Goal: Find specific page/section: Find specific page/section

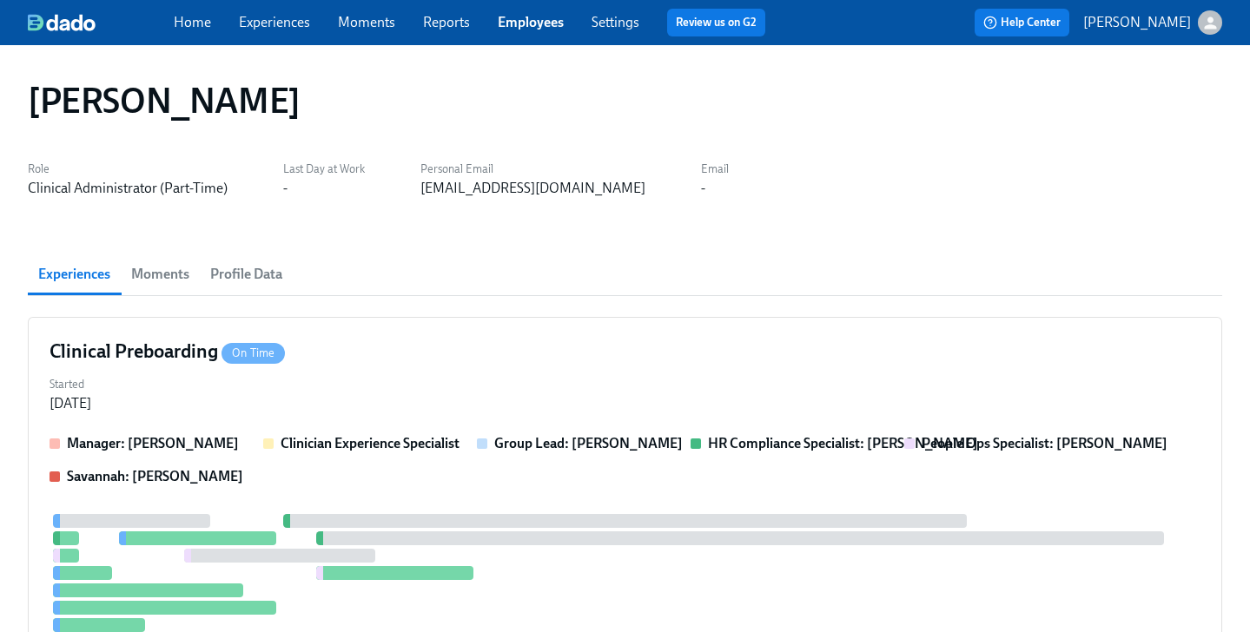
drag, startPoint x: 0, startPoint y: 0, endPoint x: 525, endPoint y: 18, distance: 525.0
click at [525, 18] on link "Employees" at bounding box center [531, 22] width 66 height 17
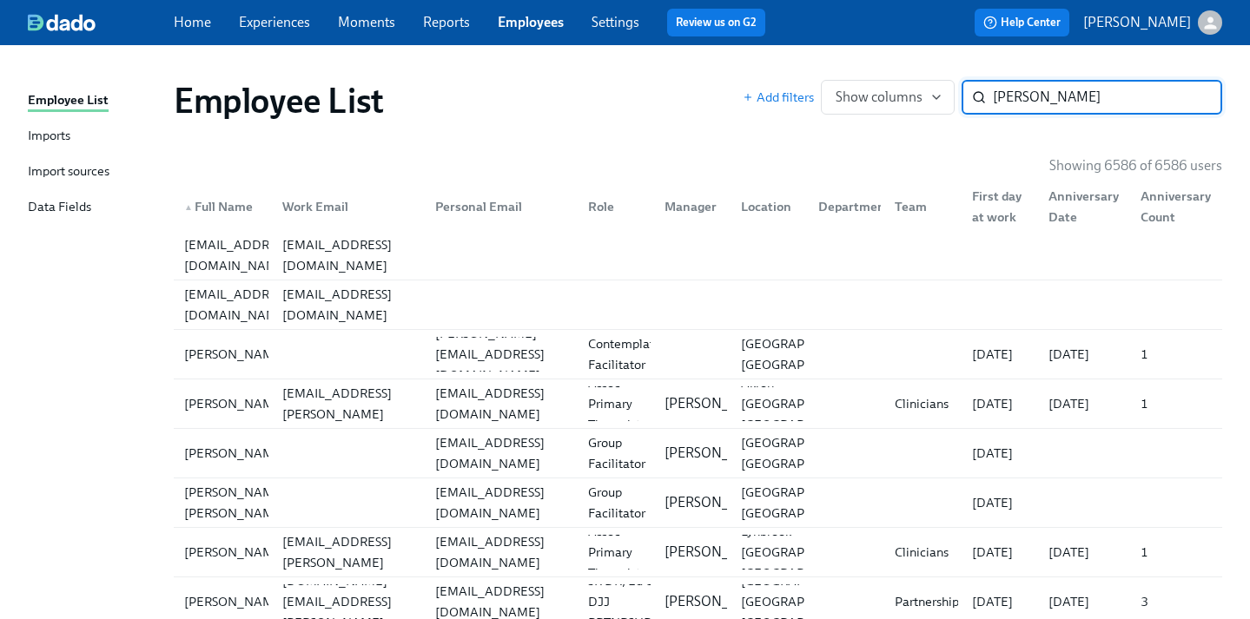
type input "morgan levy"
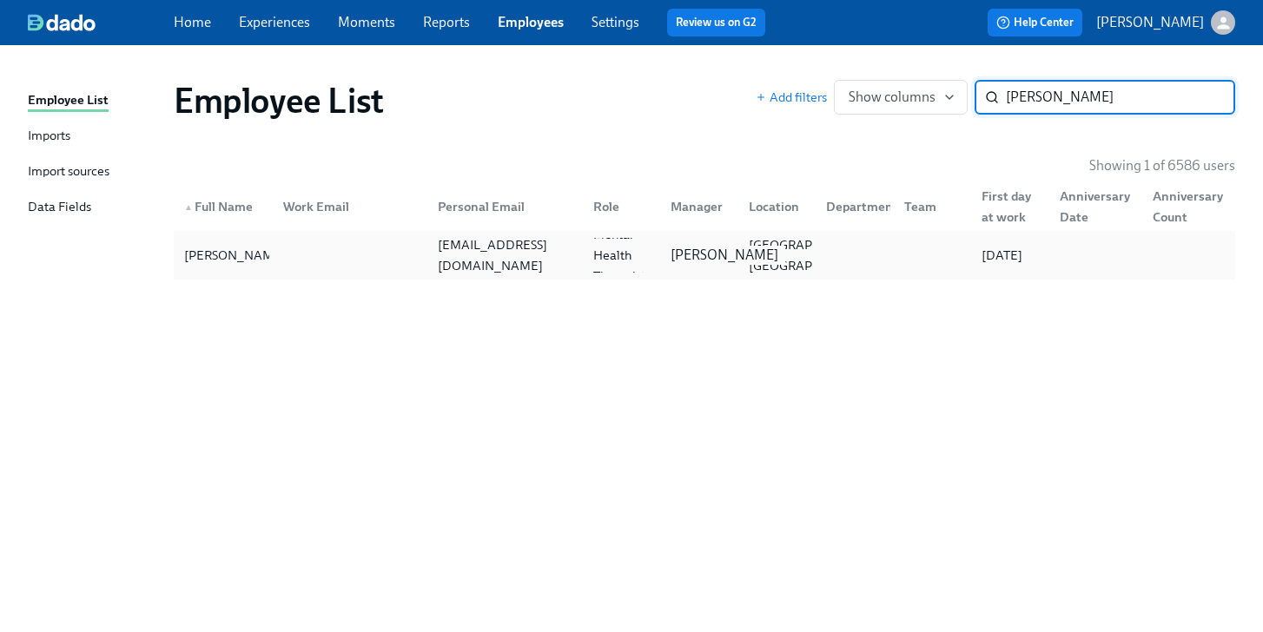
click at [719, 246] on p "Shanelle Holmes" at bounding box center [725, 255] width 108 height 19
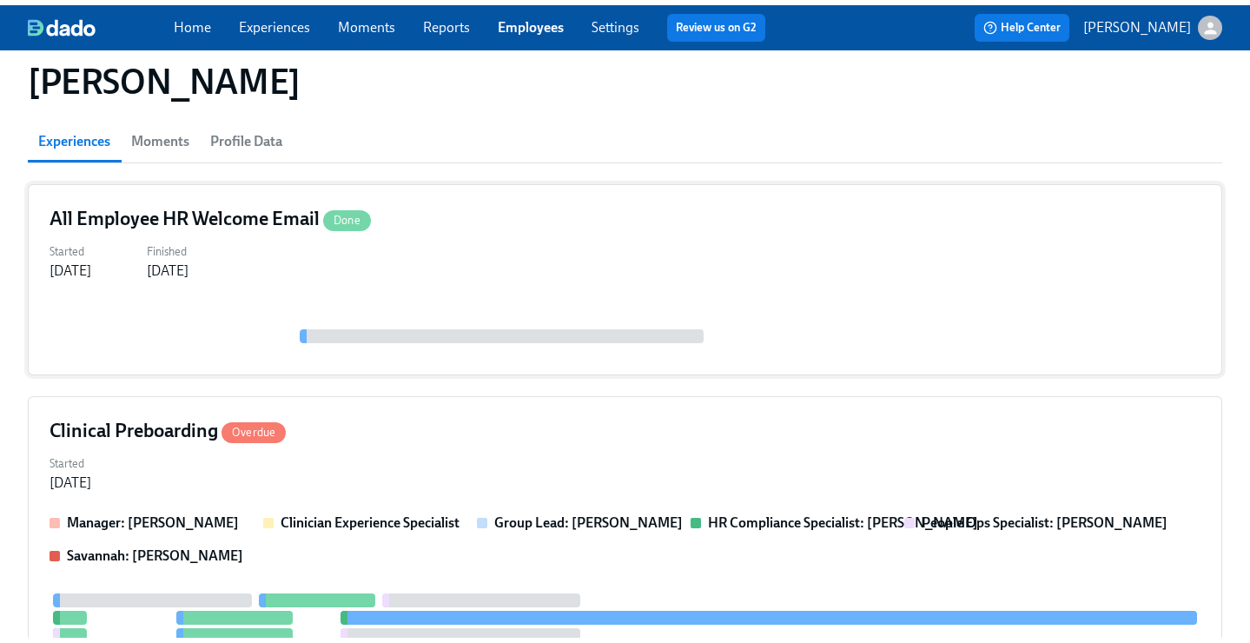
scroll to position [176, 0]
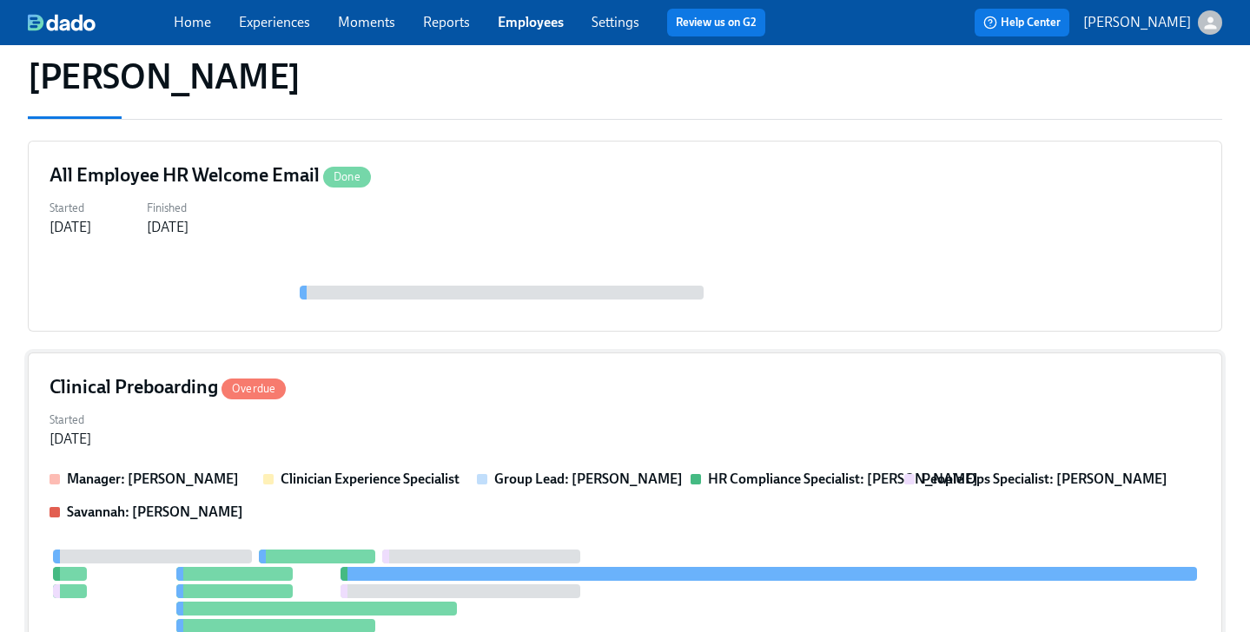
click at [595, 407] on div "Started Sep 19, 2025" at bounding box center [625, 428] width 1151 height 42
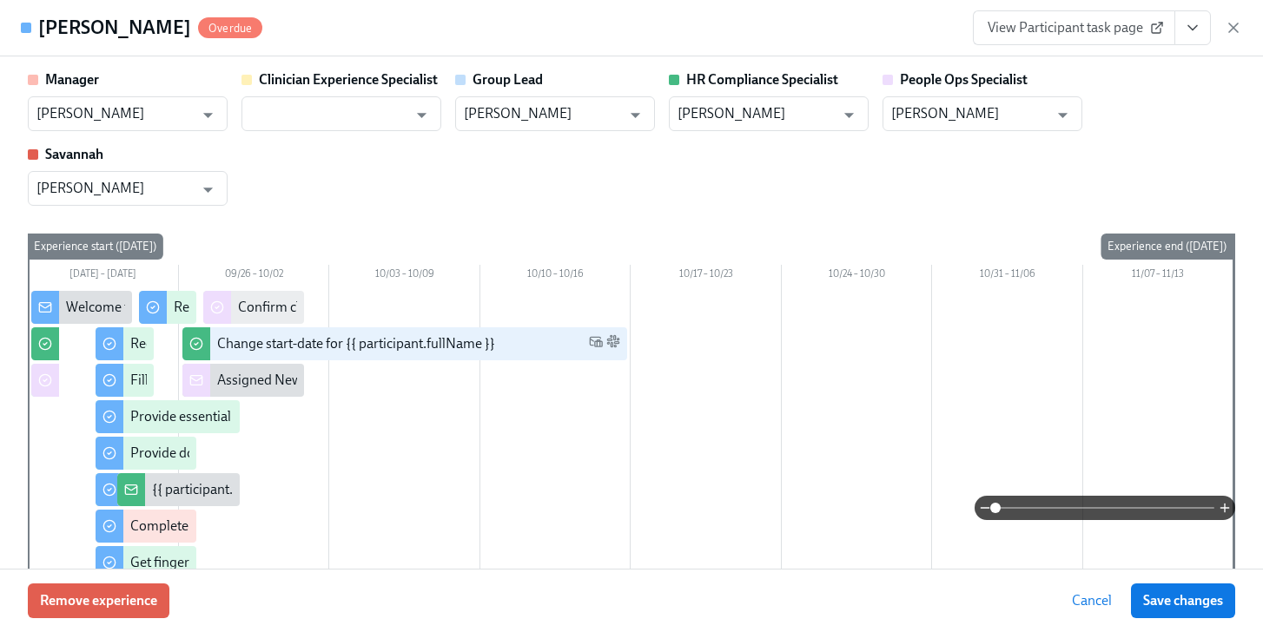
click at [1195, 30] on icon "View task page" at bounding box center [1192, 27] width 17 height 17
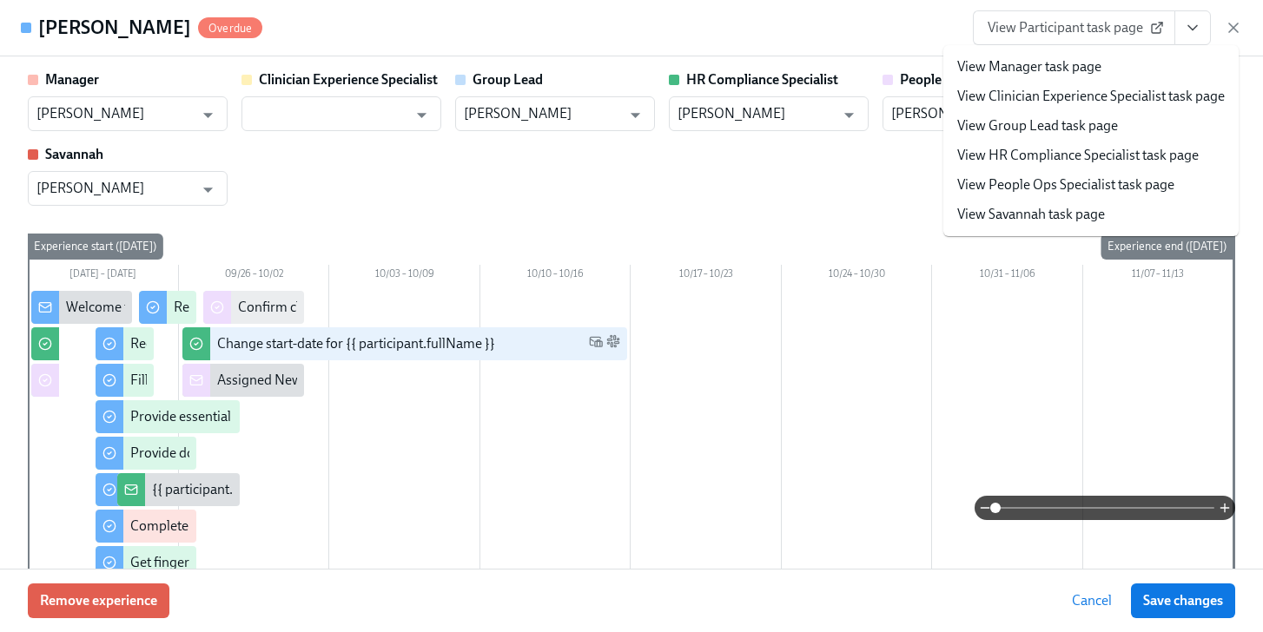
click at [1072, 185] on link "View People Ops Specialist task page" at bounding box center [1065, 184] width 217 height 19
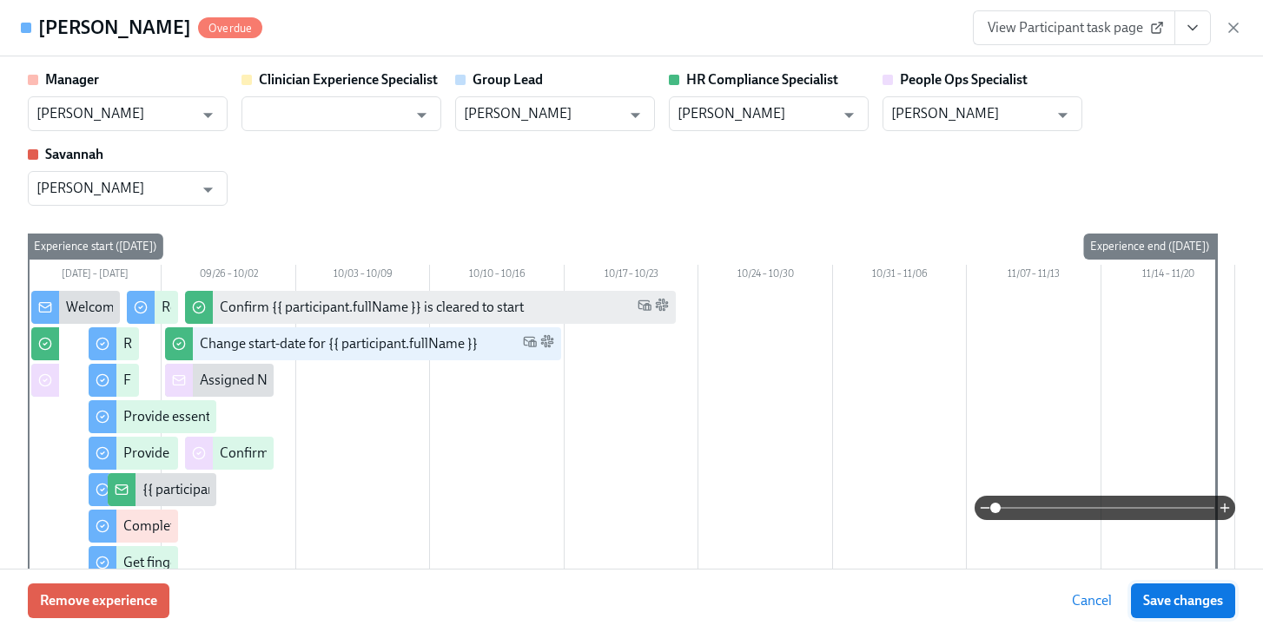
click at [1150, 600] on span "Save changes" at bounding box center [1183, 600] width 80 height 17
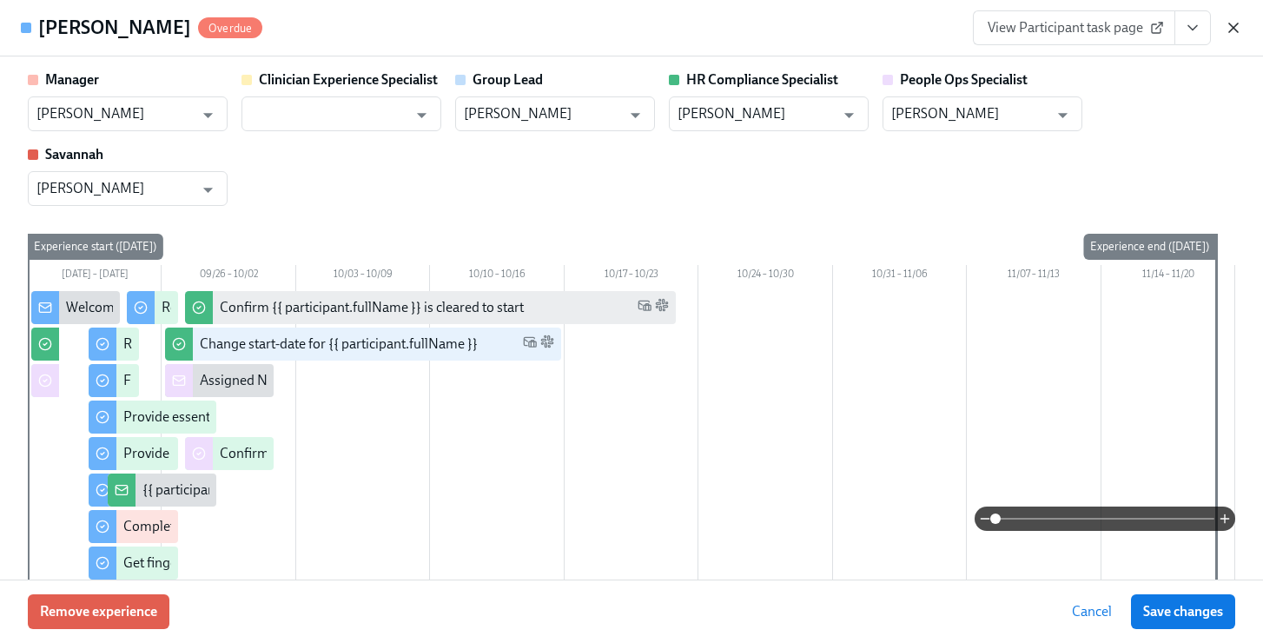
click at [1233, 26] on icon "button" at bounding box center [1233, 27] width 17 height 17
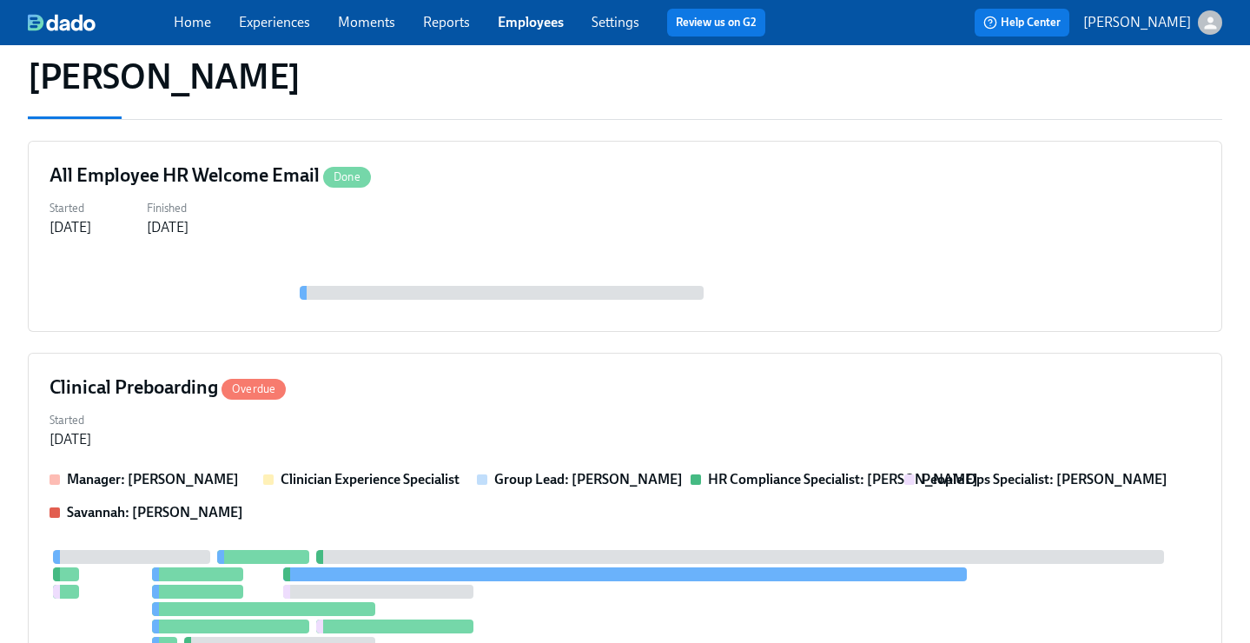
click at [522, 23] on link "Employees" at bounding box center [531, 22] width 66 height 17
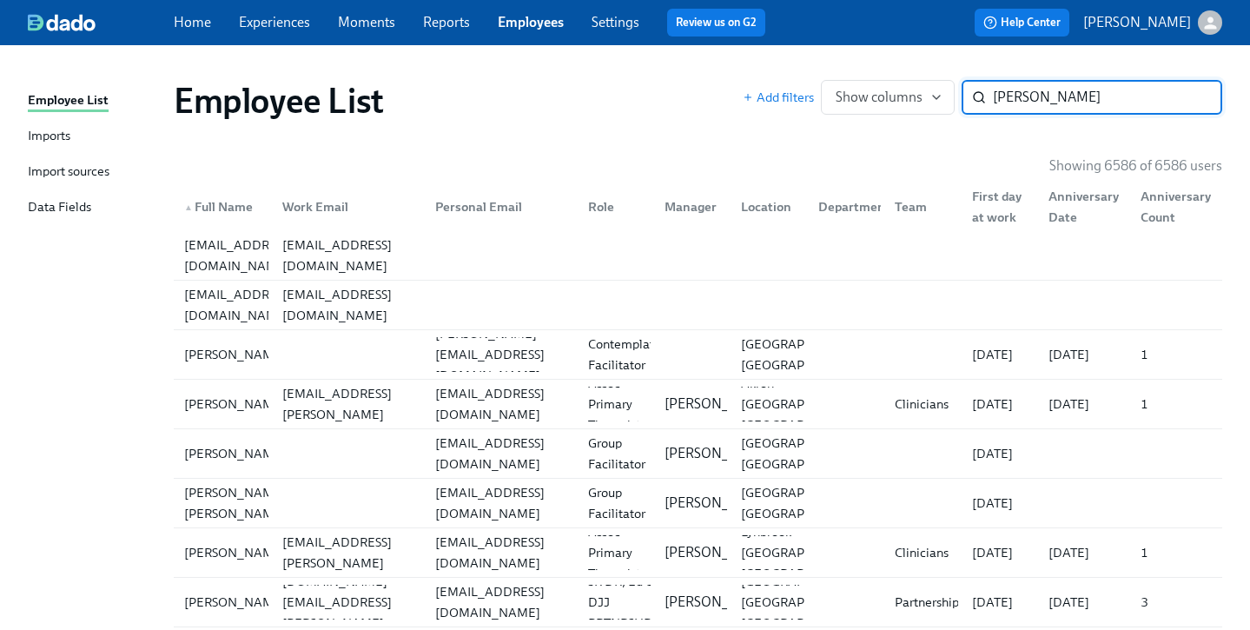
type input "richter"
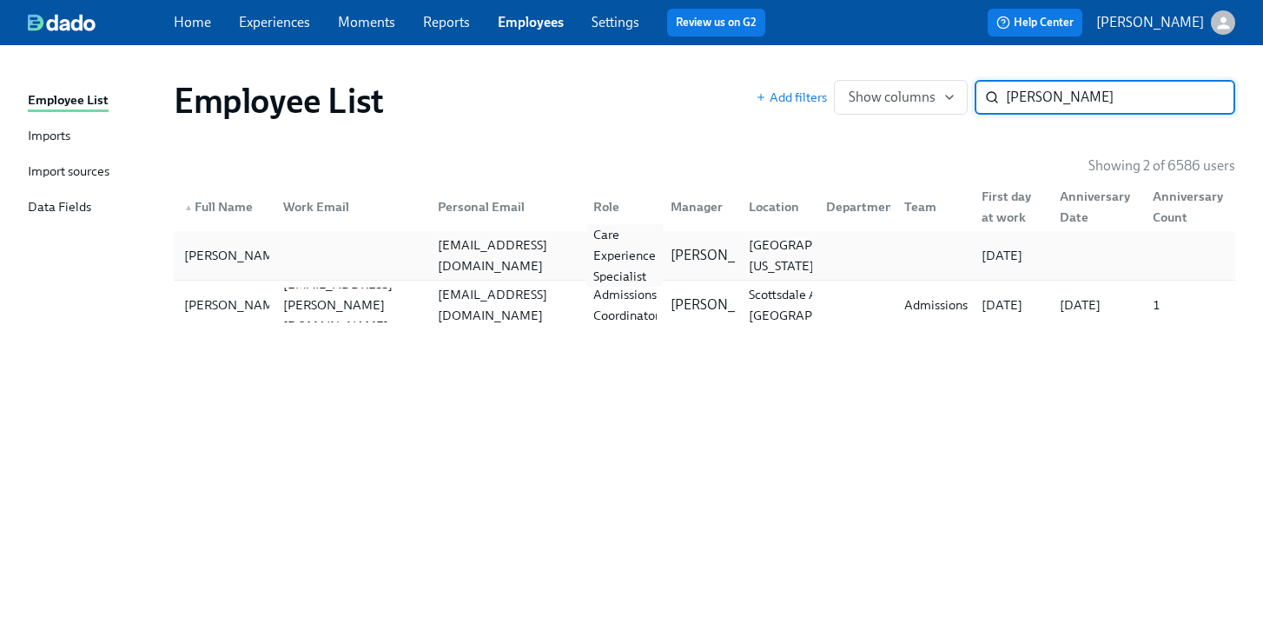
click at [617, 250] on div "Care Experience Specialist" at bounding box center [624, 255] width 76 height 63
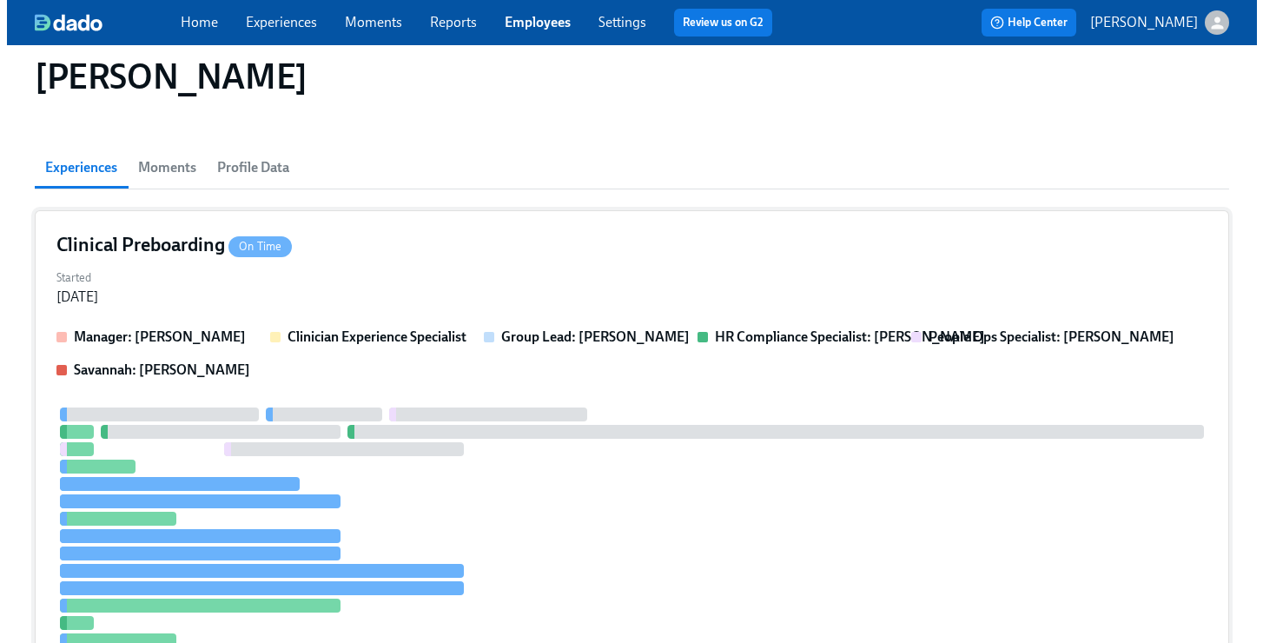
scroll to position [287, 0]
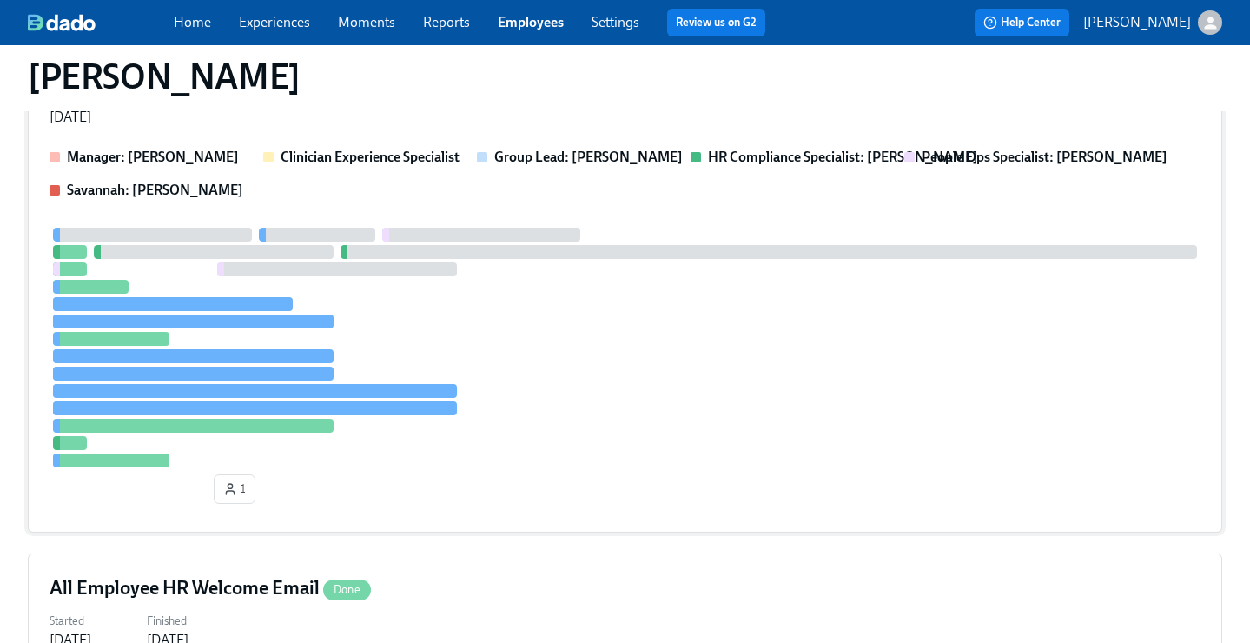
click at [543, 307] on div at bounding box center [625, 348] width 1151 height 240
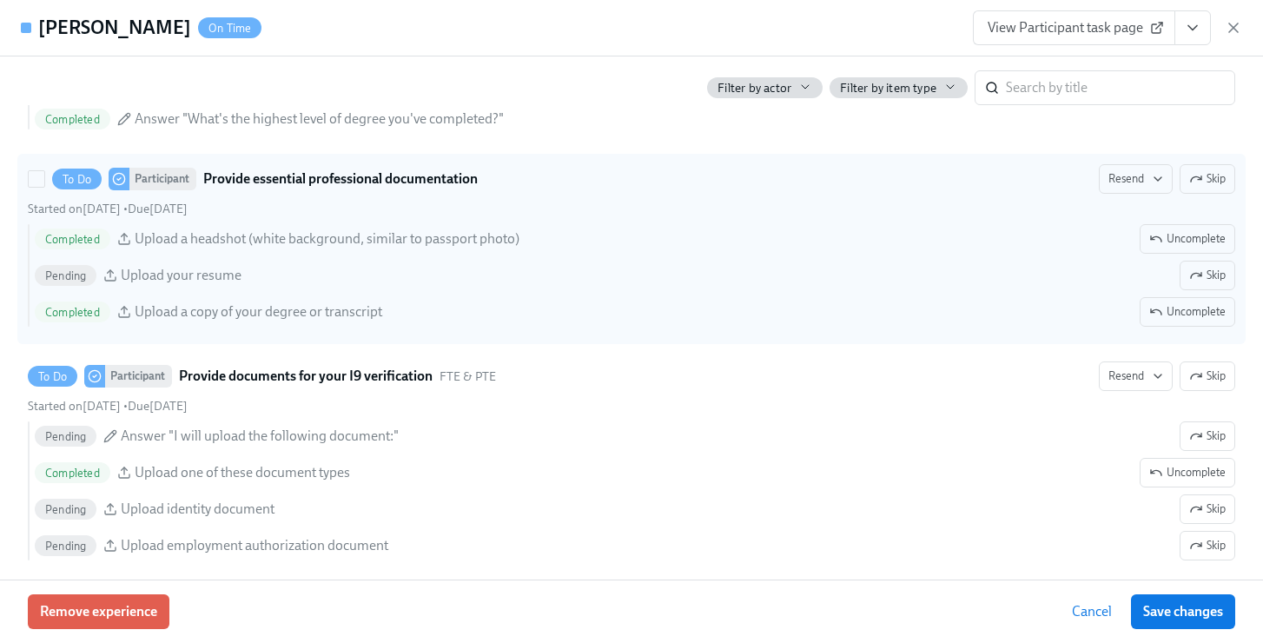
scroll to position [1767, 0]
click at [1119, 177] on span "Resend" at bounding box center [1135, 177] width 55 height 17
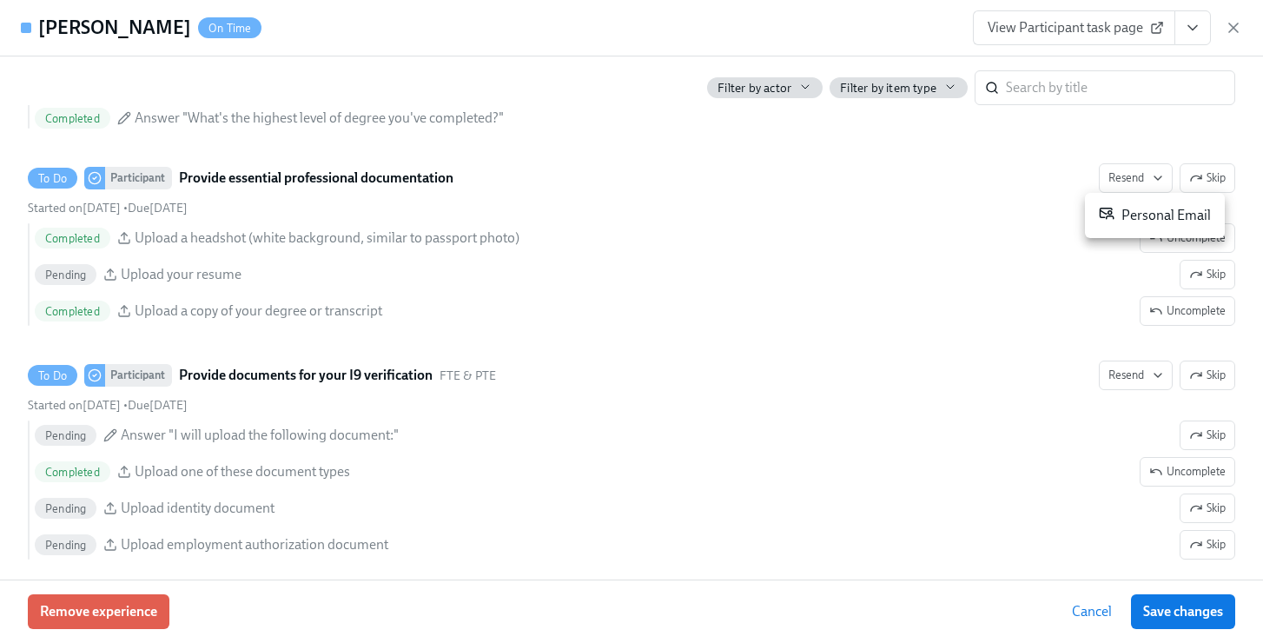
click at [1121, 213] on div "Personal Email" at bounding box center [1155, 215] width 112 height 21
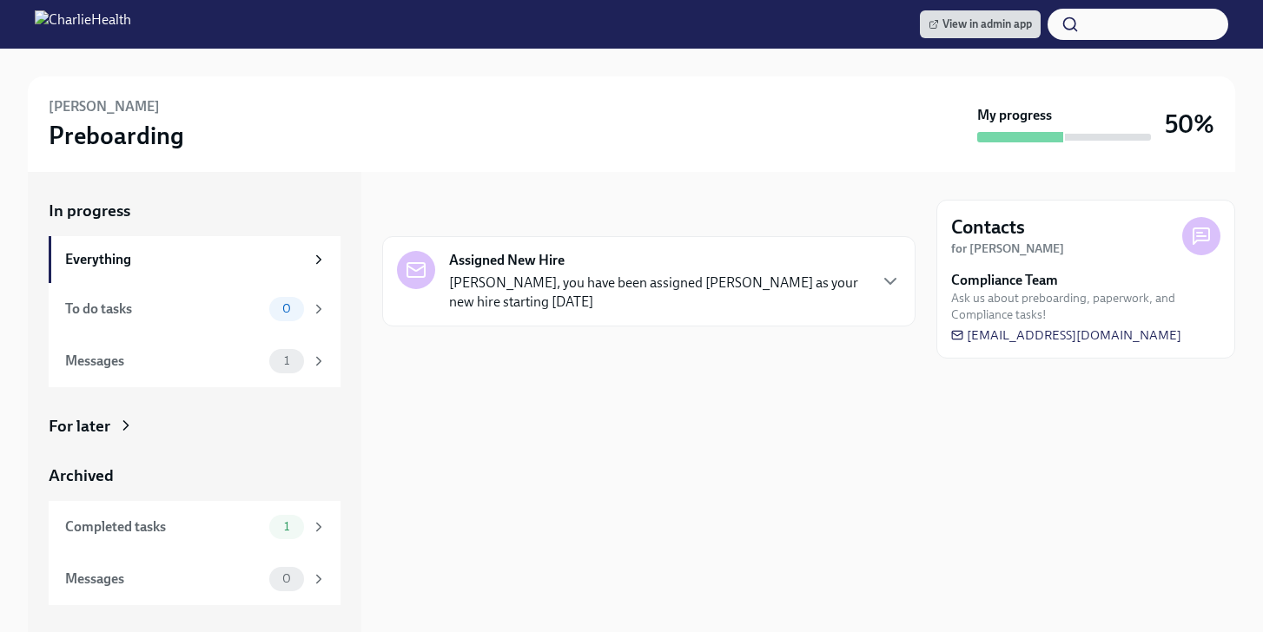
click at [180, 417] on div "For later" at bounding box center [195, 426] width 292 height 23
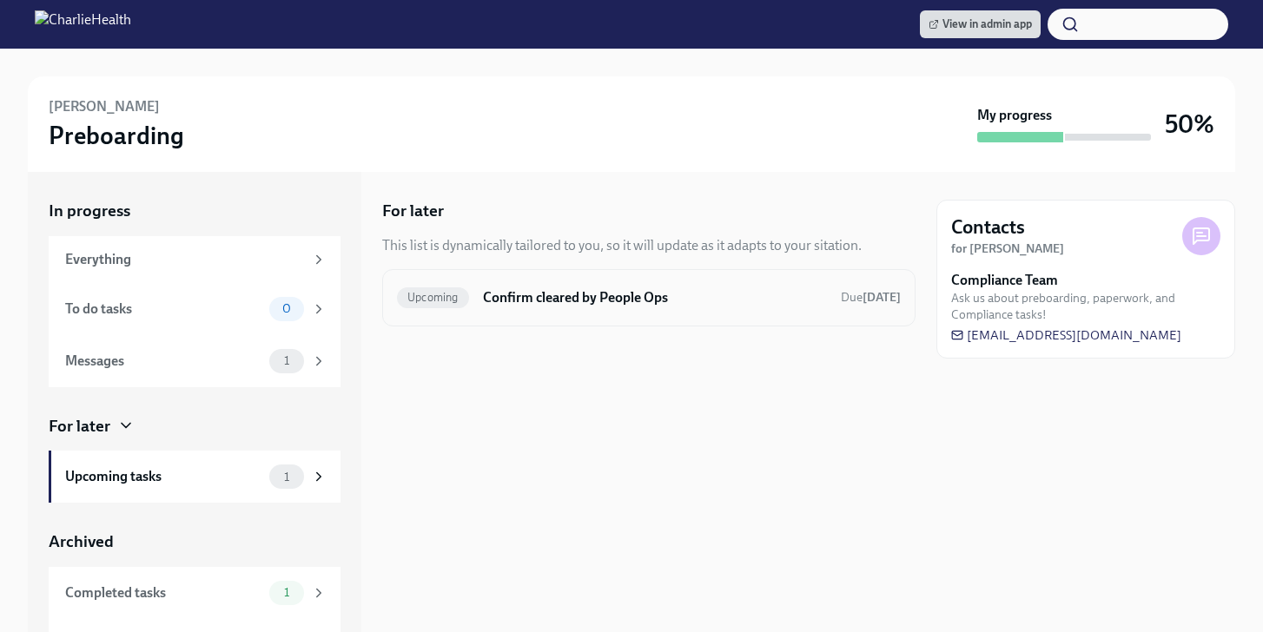
click at [579, 311] on div "Upcoming Confirm cleared by People Ops Due [DATE]" at bounding box center [648, 297] width 533 height 57
click at [582, 311] on div "Upcoming Confirm cleared by People Ops Due [DATE]" at bounding box center [649, 298] width 504 height 28
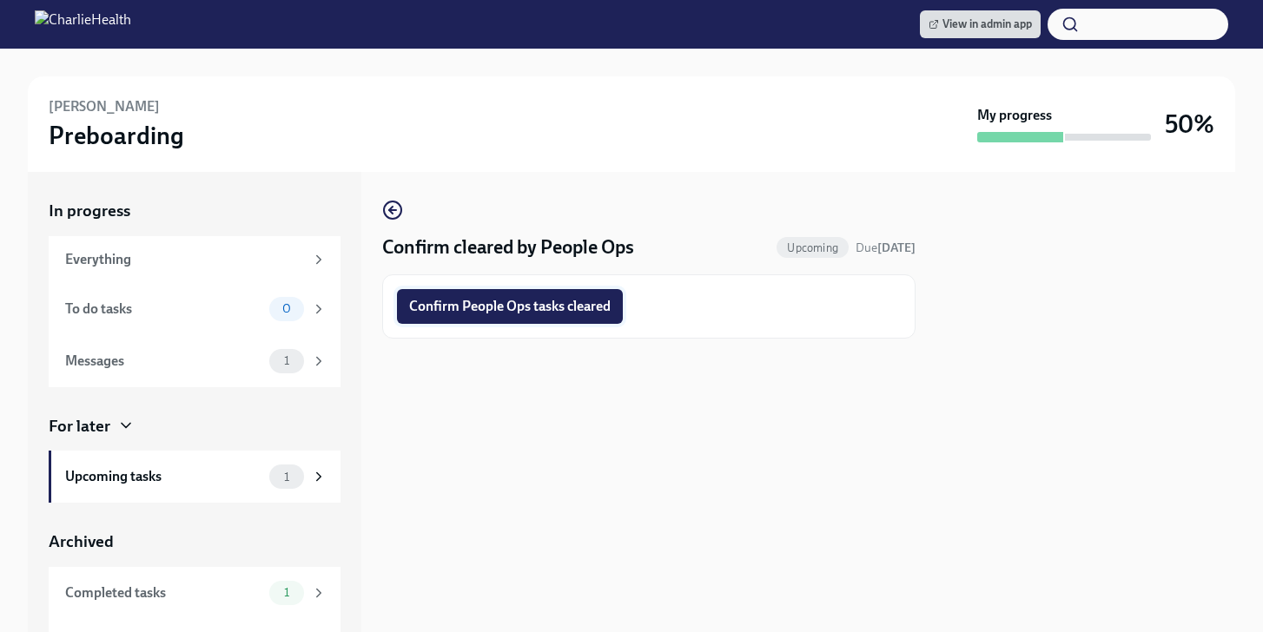
click at [567, 312] on span "Confirm People Ops tasks cleared" at bounding box center [510, 306] width 202 height 17
